Goal: Navigation & Orientation: Go to known website

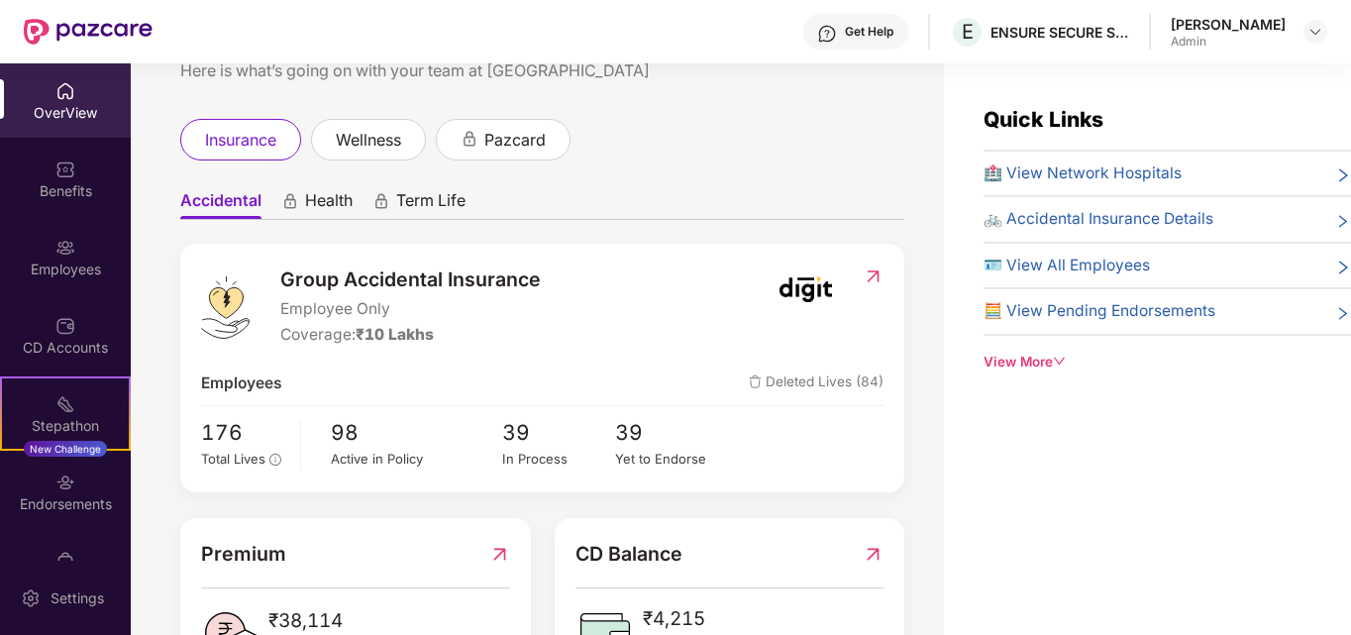
scroll to position [157, 0]
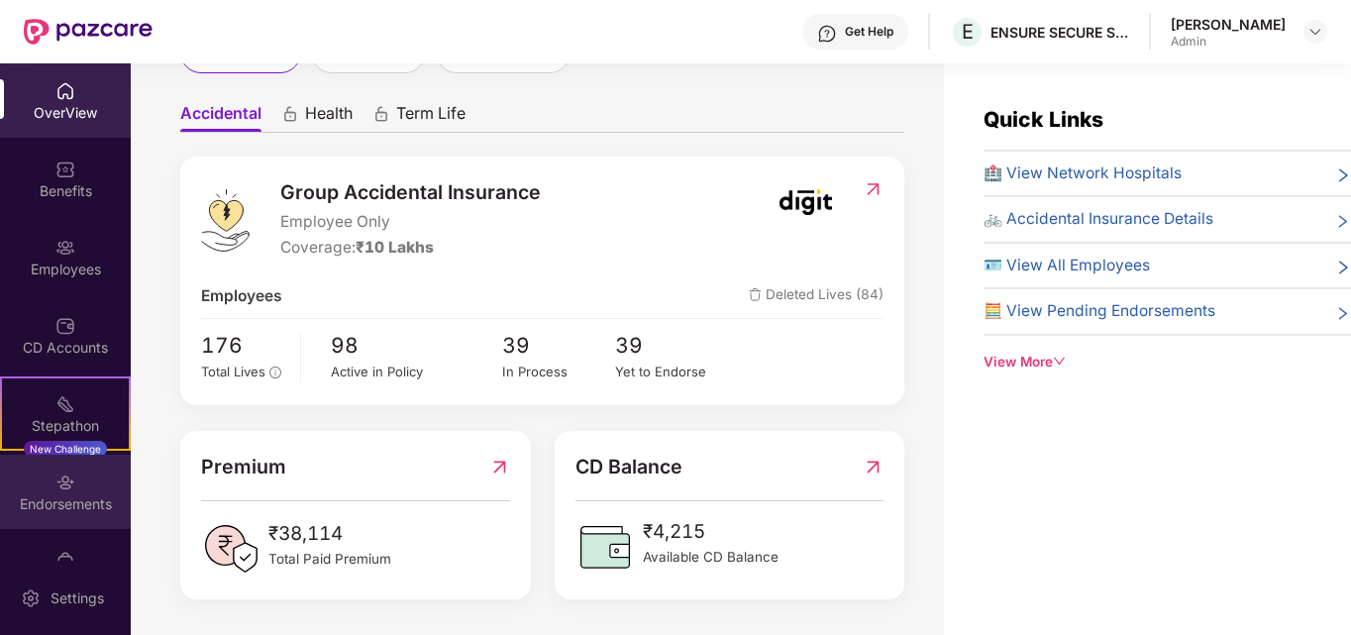
click at [54, 496] on div "Endorsements" at bounding box center [65, 504] width 131 height 20
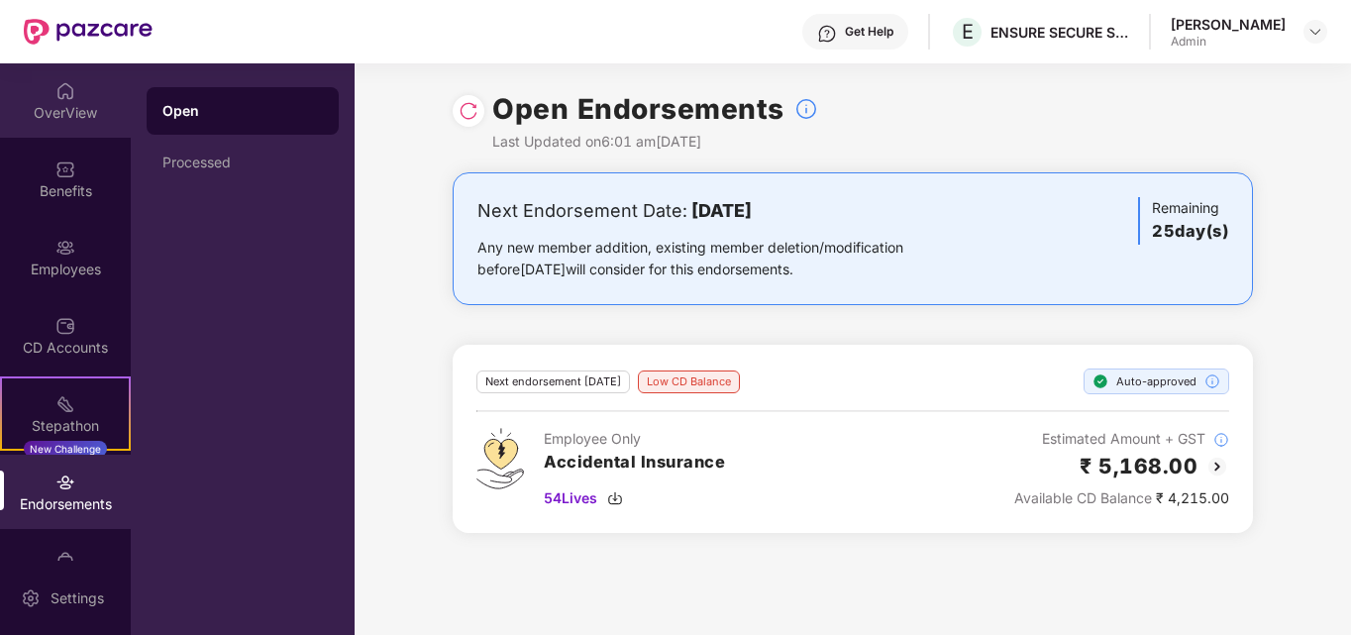
click at [71, 95] on img at bounding box center [65, 91] width 20 height 20
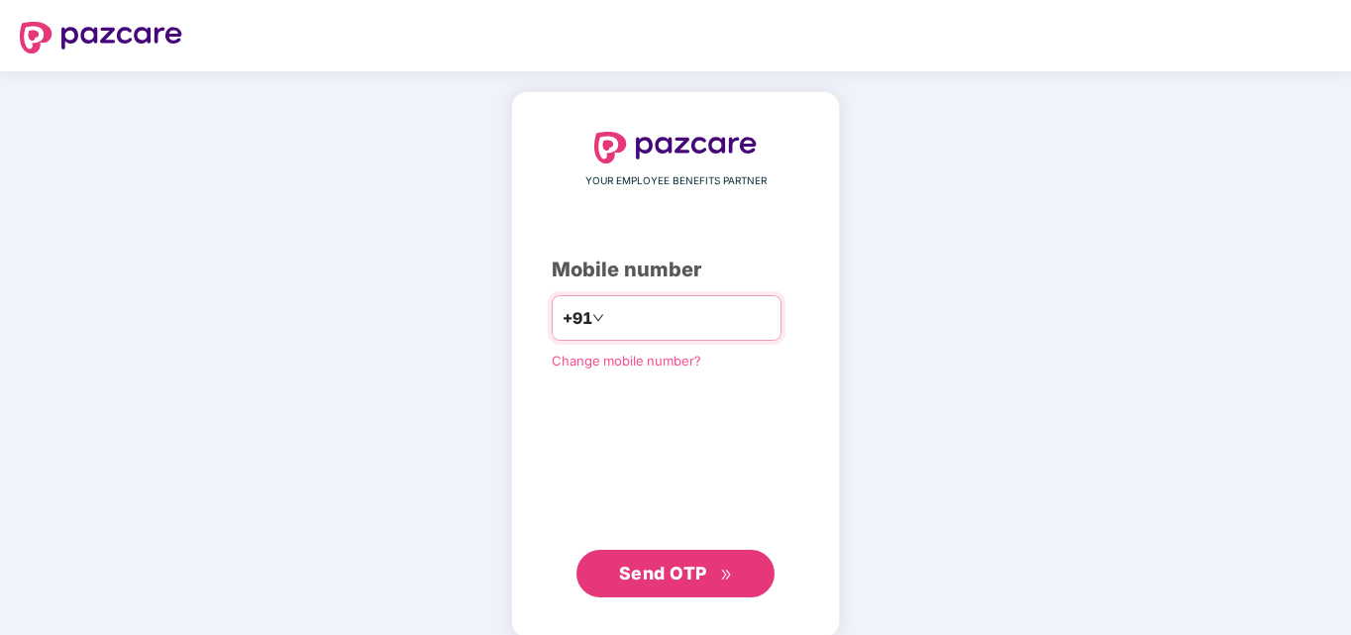
type input "**********"
click at [686, 566] on span "Send OTP" at bounding box center [663, 572] width 88 height 21
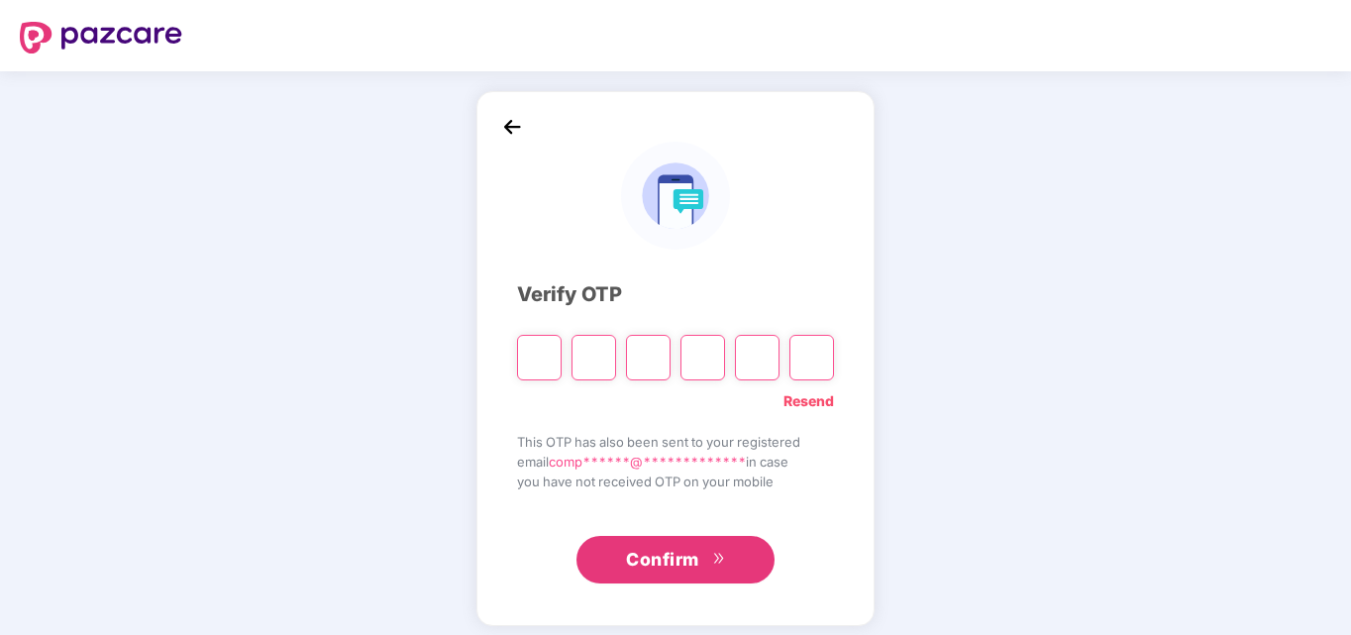
type input "*"
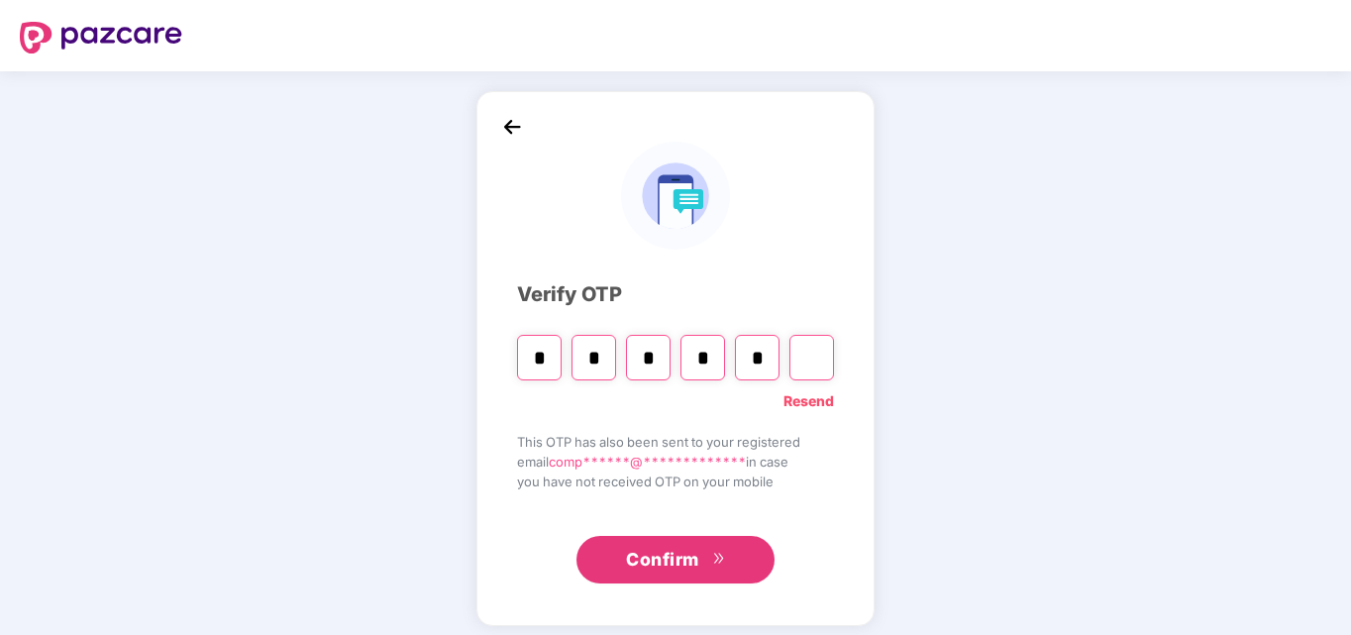
type input "*"
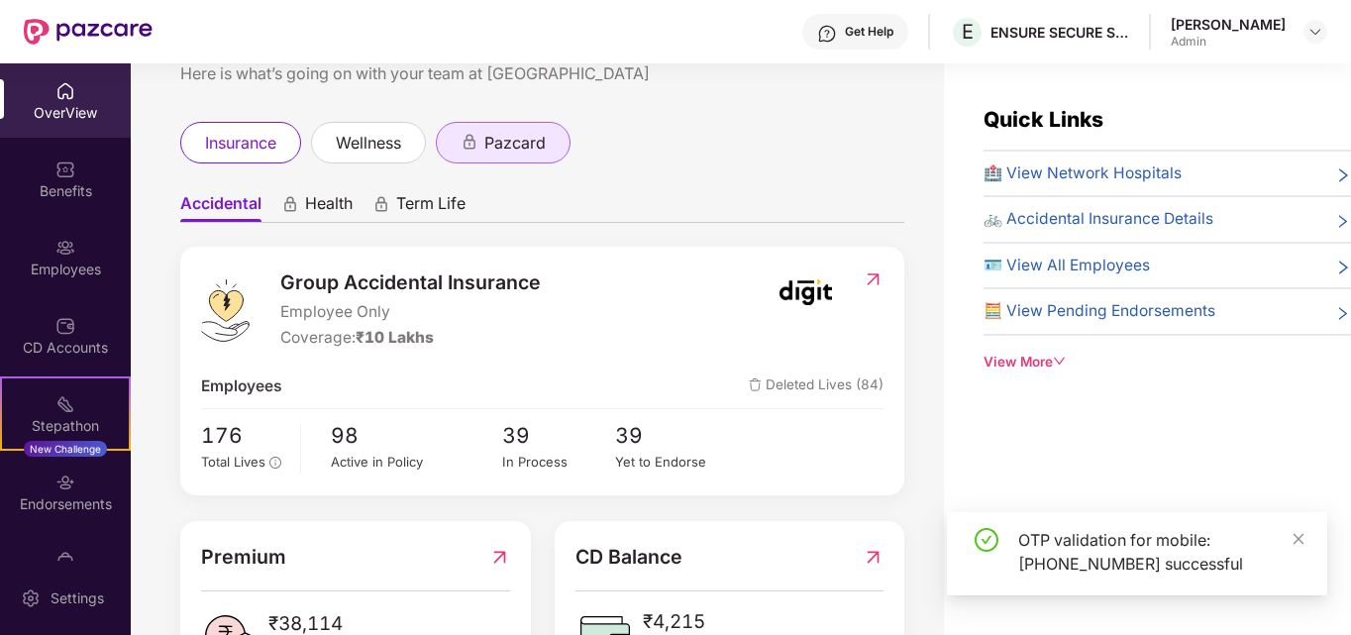
scroll to position [157, 0]
